Goal: Transaction & Acquisition: Download file/media

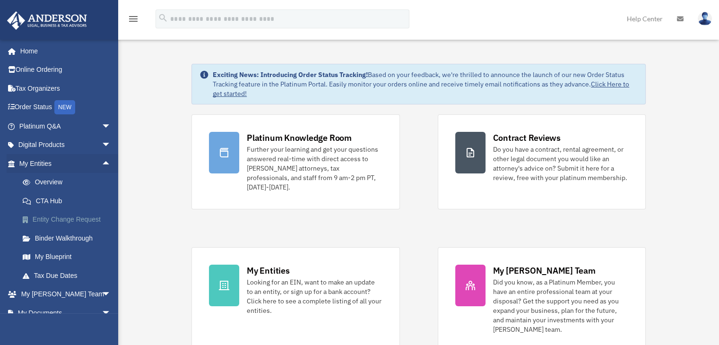
scroll to position [67, 0]
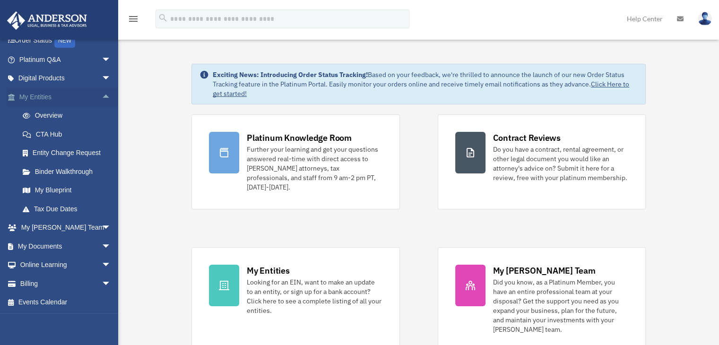
click at [102, 100] on span "arrow_drop_up" at bounding box center [111, 96] width 19 height 19
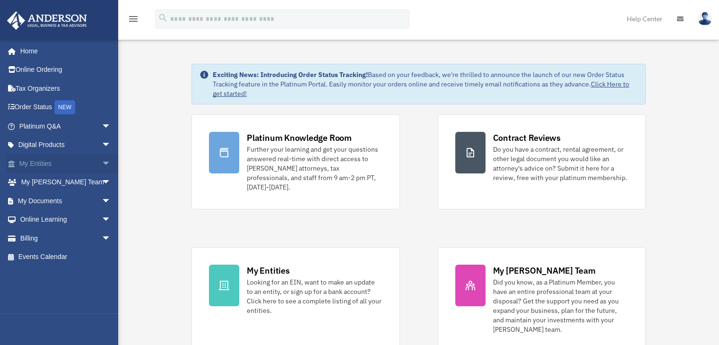
scroll to position [0, 0]
click at [102, 200] on span "arrow_drop_down" at bounding box center [111, 200] width 19 height 19
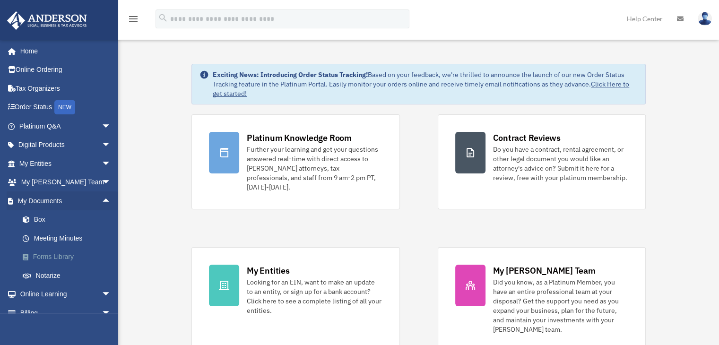
click at [72, 256] on link "Forms Library" at bounding box center [69, 257] width 112 height 19
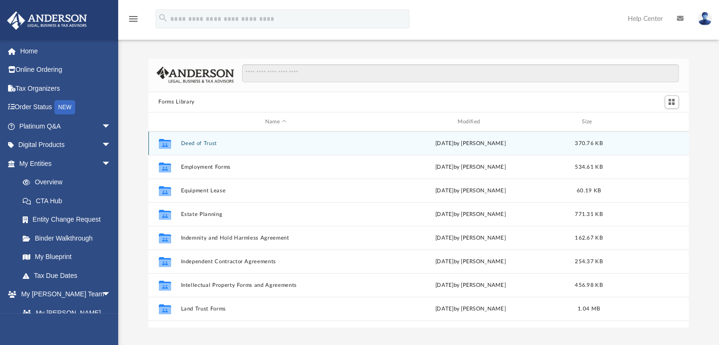
scroll to position [331, 0]
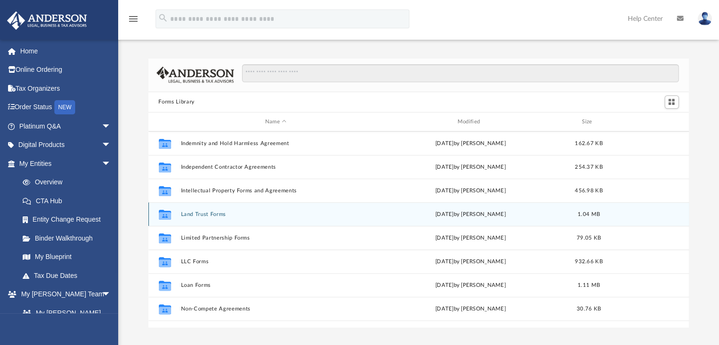
click at [198, 210] on div "Collaborated Folder Land Trust Forms [DATE] by [PERSON_NAME] 1.04 MB" at bounding box center [418, 214] width 541 height 24
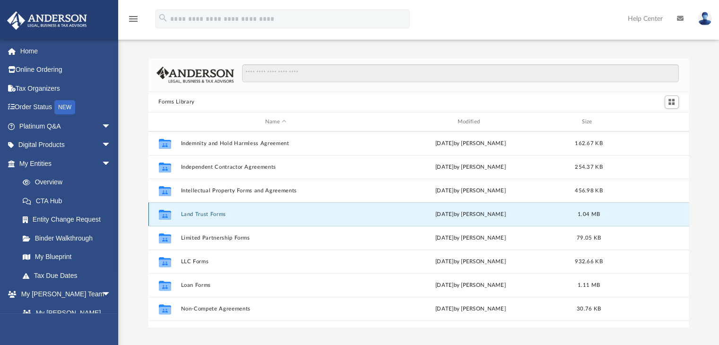
click at [198, 216] on button "Land Trust Forms" at bounding box center [276, 214] width 190 height 6
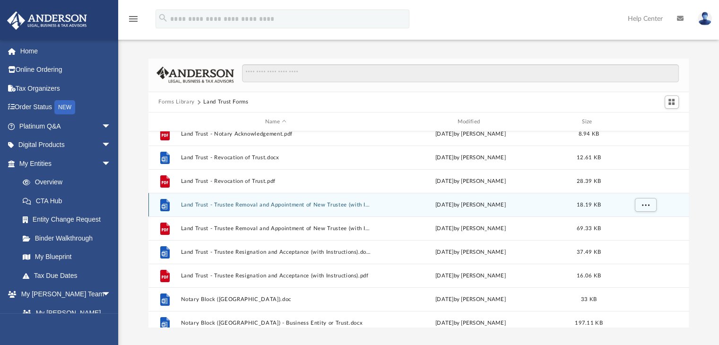
scroll to position [189, 0]
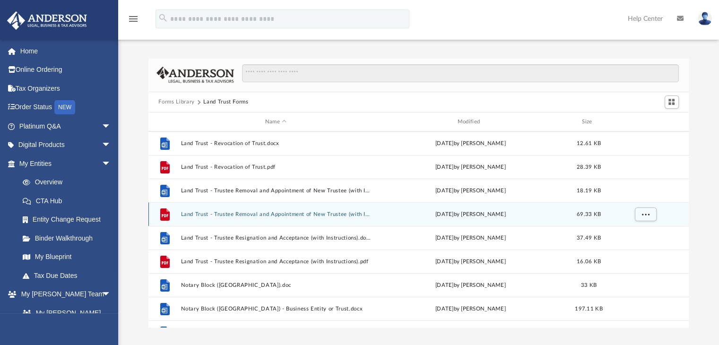
click at [313, 215] on button "Land Trust - Trustee Removal and Appointment of New Trustee (with Instructions)…" at bounding box center [276, 214] width 190 height 6
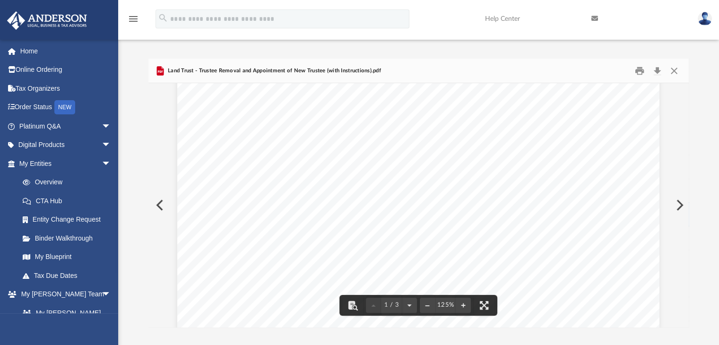
scroll to position [0, 0]
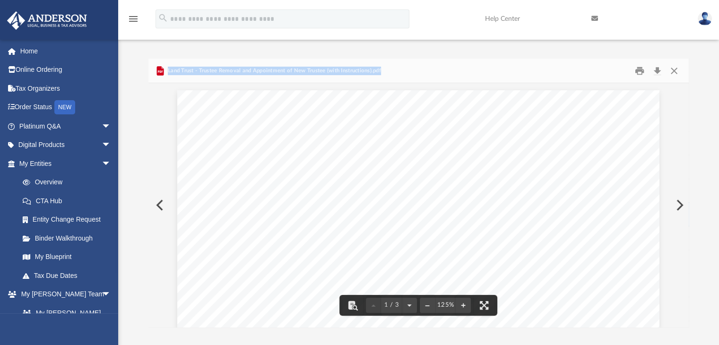
drag, startPoint x: 380, startPoint y: 69, endPoint x: 168, endPoint y: 72, distance: 211.7
click at [168, 72] on div "Land Trust - Trustee Removal and Appointment of New Trustee (with Instructions)…" at bounding box center [418, 71] width 541 height 25
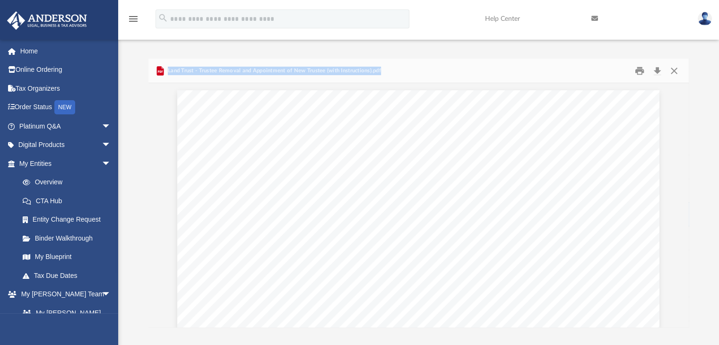
copy span "Land Trust - Trustee Removal and Appointment of New Trustee (with Instructions)…"
click at [655, 69] on button "Download" at bounding box center [657, 70] width 17 height 15
click at [674, 72] on button "Close" at bounding box center [673, 70] width 17 height 15
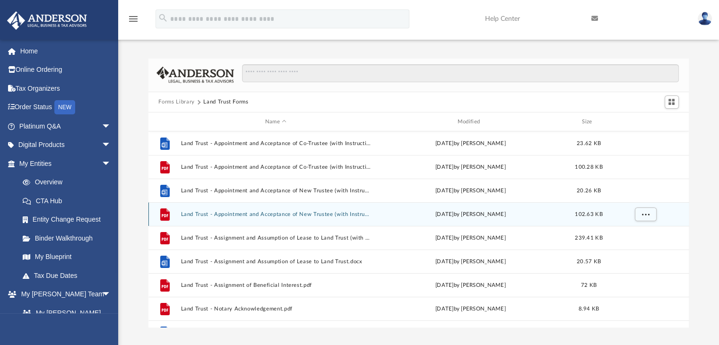
click at [250, 216] on button "Land Trust - Appointment and Acceptance of New Trustee (with Instructions).pdf" at bounding box center [276, 214] width 190 height 6
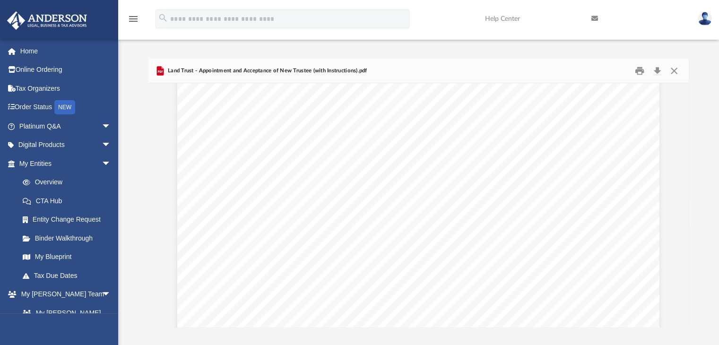
scroll to position [709, 0]
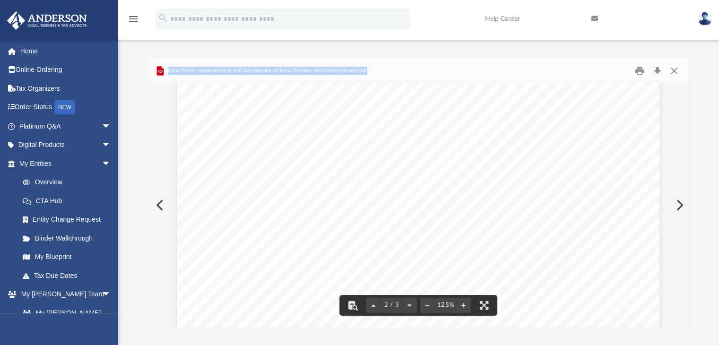
drag, startPoint x: 370, startPoint y: 70, endPoint x: 166, endPoint y: 67, distance: 203.7
click at [166, 67] on div "Land Trust - Appointment and Acceptance of New Trustee (with Instructions).pdf" at bounding box center [418, 71] width 541 height 25
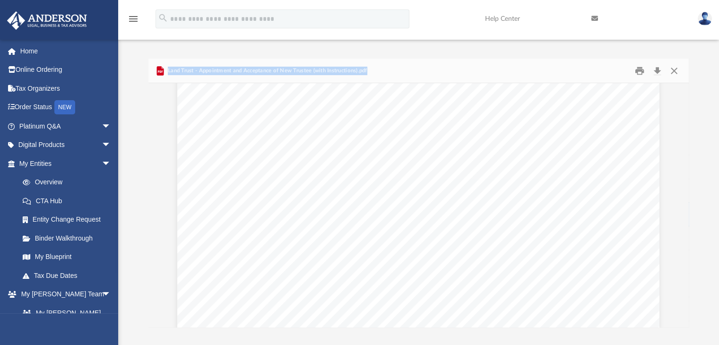
copy span "Land Trust - Appointment and Acceptance of New Trustee (with Instructions).pdf"
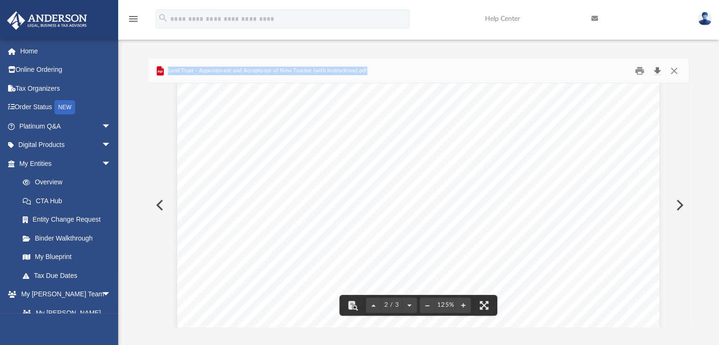
click at [653, 70] on button "Download" at bounding box center [657, 70] width 17 height 15
